Goal: Information Seeking & Learning: Learn about a topic

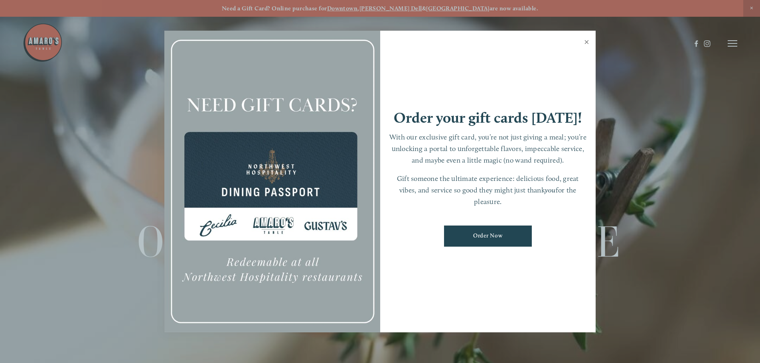
click at [588, 41] on link "Close" at bounding box center [587, 43] width 16 height 22
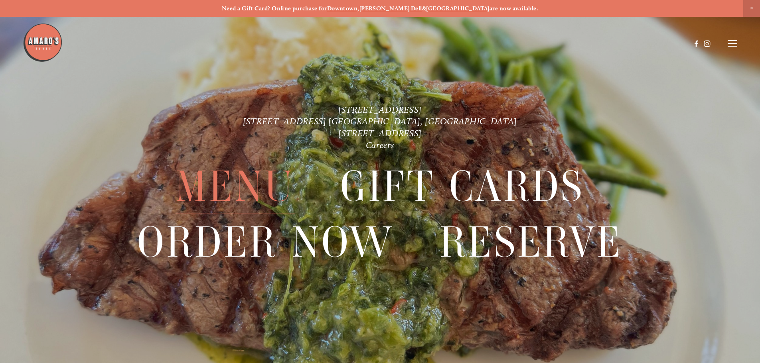
scroll to position [17, 0]
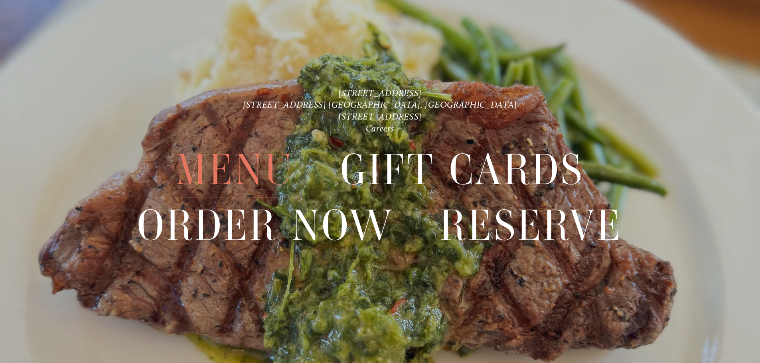
click at [242, 157] on span "Menu" at bounding box center [234, 170] width 119 height 55
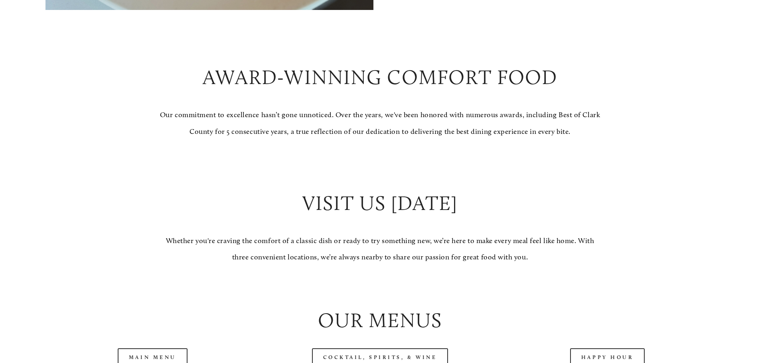
scroll to position [758, 0]
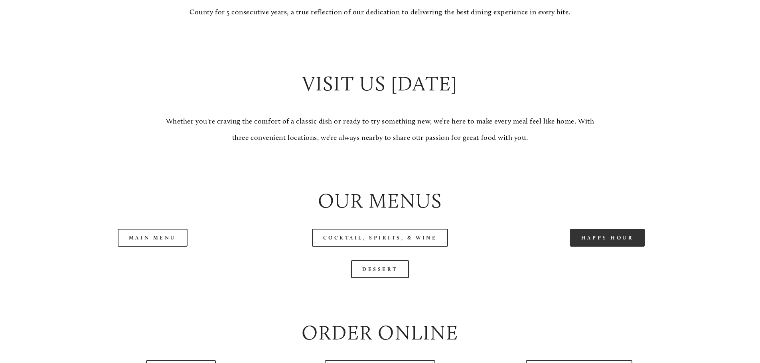
click at [615, 247] on link "Happy Hour" at bounding box center [607, 238] width 75 height 18
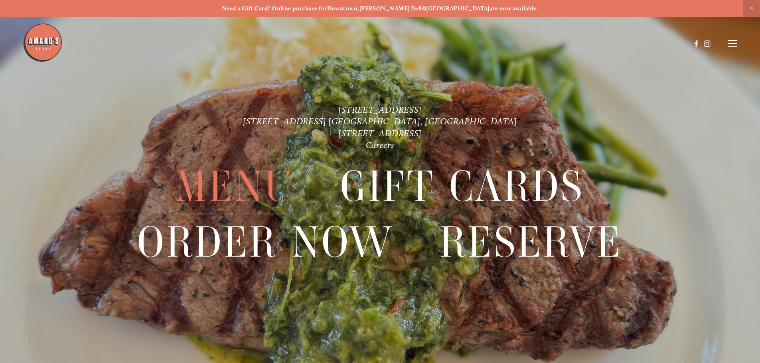
click at [235, 195] on span "Menu" at bounding box center [234, 186] width 119 height 55
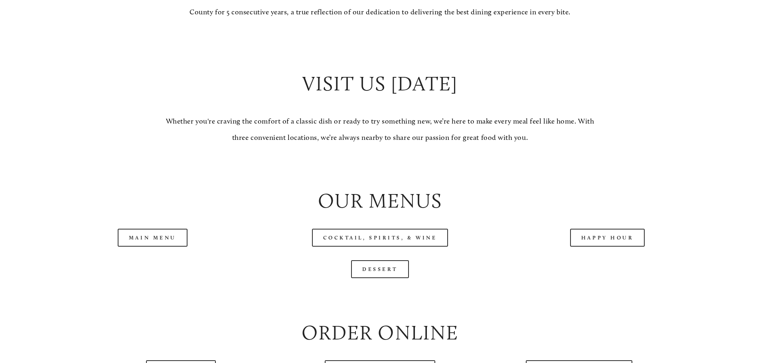
scroll to position [877, 0]
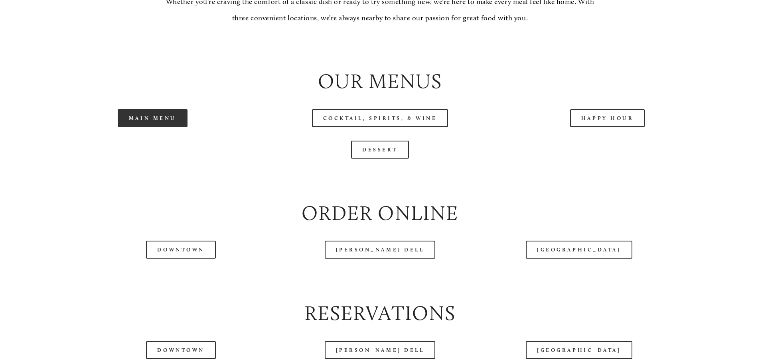
click at [163, 127] on link "Main Menu" at bounding box center [153, 118] width 70 height 18
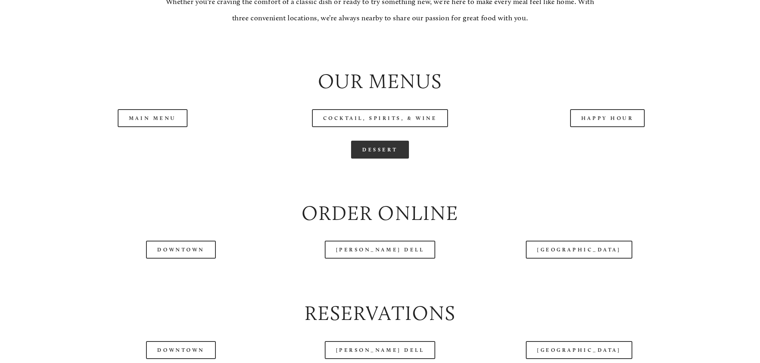
click at [359, 159] on link "Dessert" at bounding box center [380, 150] width 58 height 18
